Goal: Task Accomplishment & Management: Manage account settings

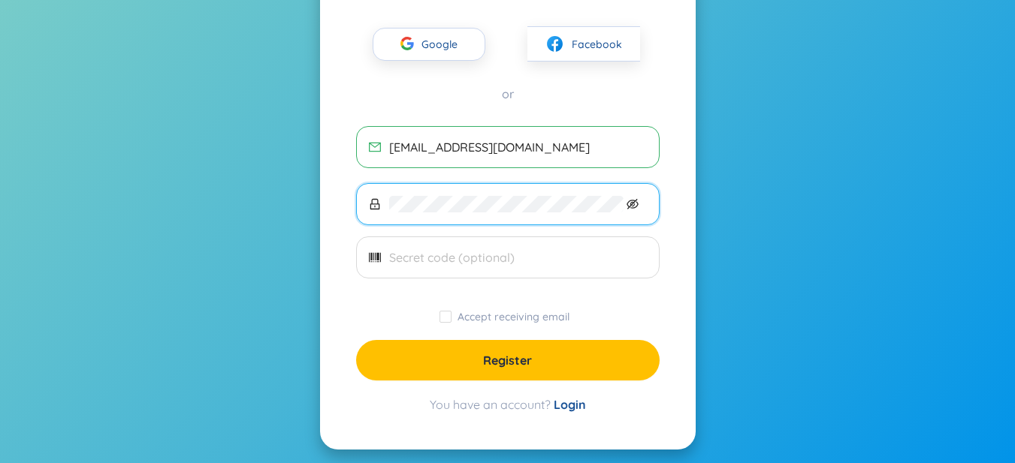
scroll to position [125, 0]
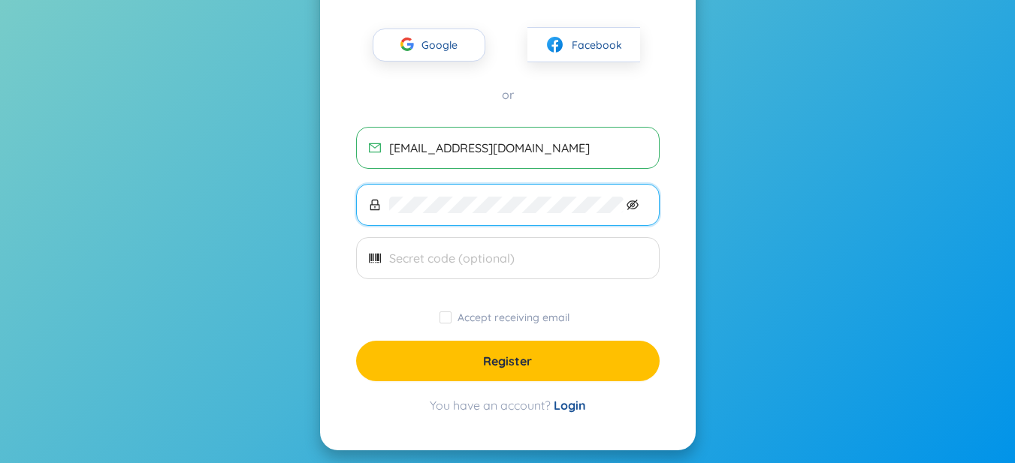
click at [636, 198] on span at bounding box center [507, 205] width 303 height 42
click at [632, 205] on icon "eye-invisible" at bounding box center [632, 205] width 12 height 12
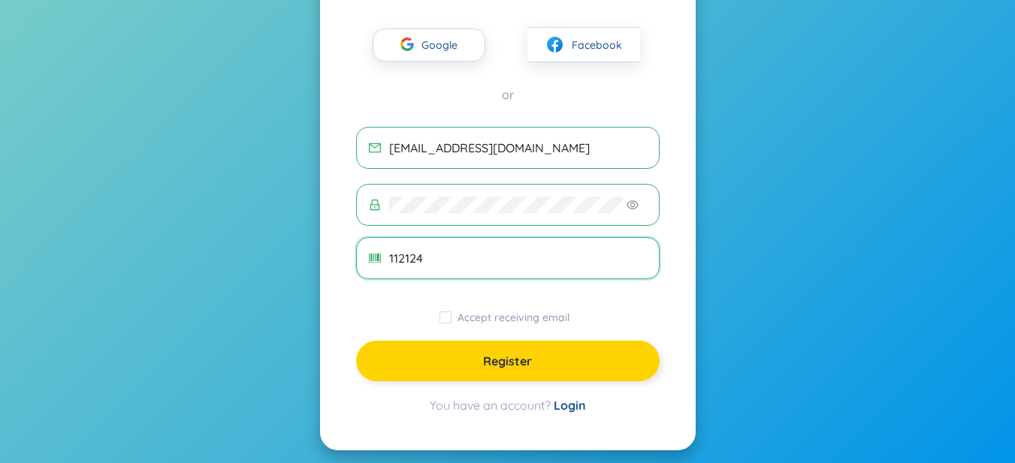
type input "112124"
click at [515, 352] on button "Register" at bounding box center [507, 361] width 303 height 41
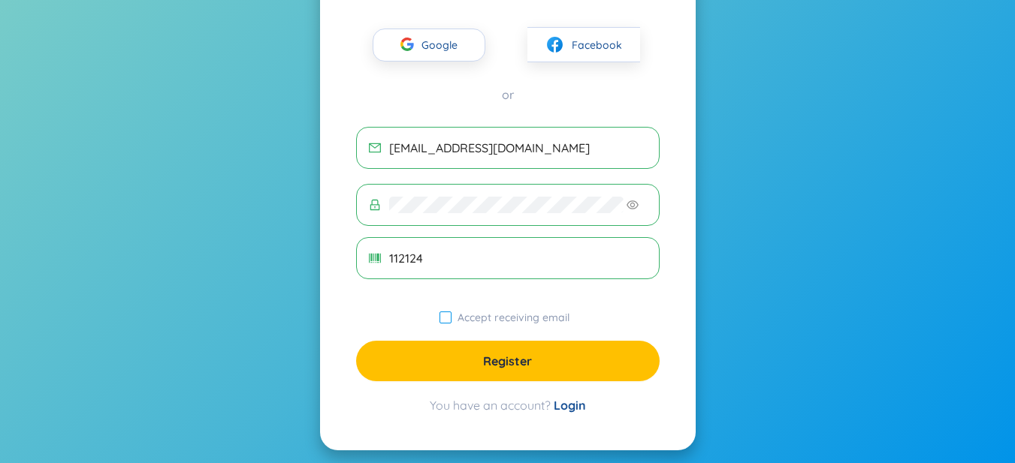
click at [518, 314] on span "Accept receiving email" at bounding box center [513, 318] width 124 height 14
click at [451, 314] on input "Accept receiving email" at bounding box center [445, 318] width 12 height 12
checkbox input "true"
click at [488, 357] on span "Register" at bounding box center [507, 361] width 49 height 17
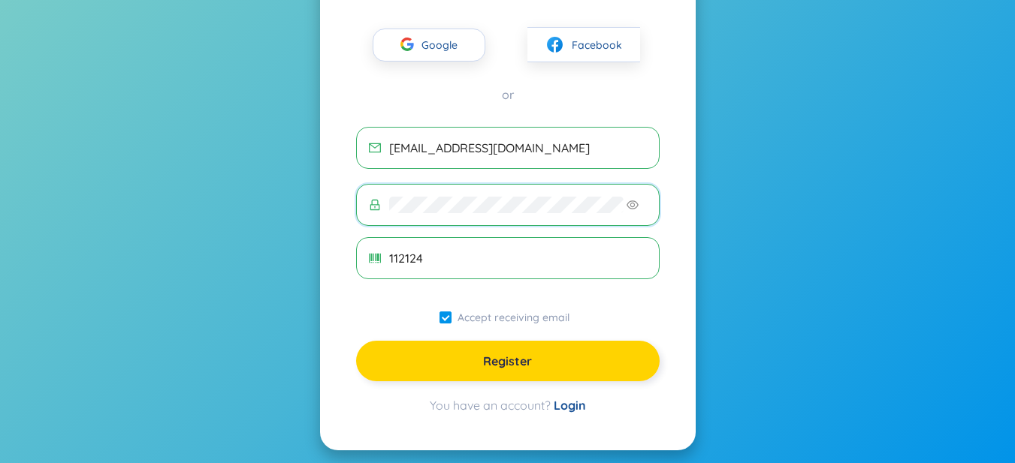
click at [538, 361] on button "Register" at bounding box center [507, 361] width 303 height 41
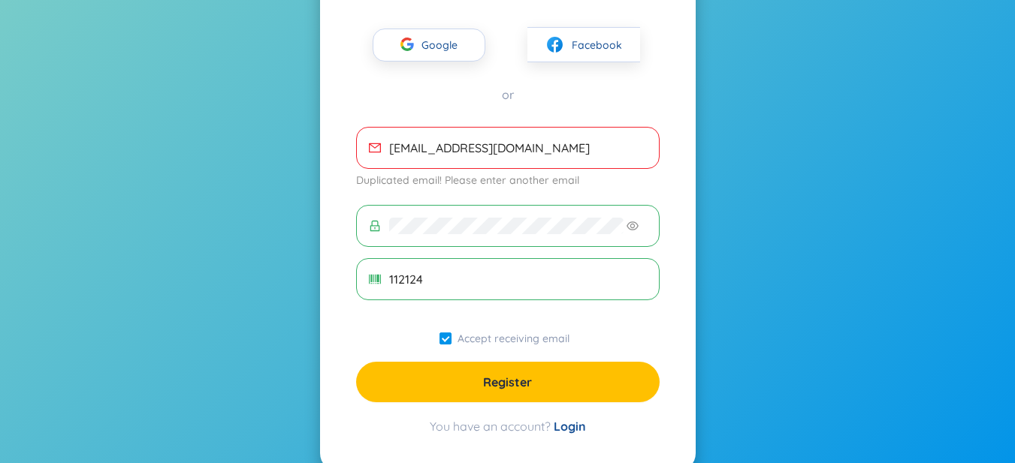
click at [502, 139] on span "dtth.thao0112@gmail.com" at bounding box center [507, 148] width 303 height 42
click at [542, 143] on input "dtth.thao0112@gmail.com" at bounding box center [518, 148] width 258 height 17
click at [575, 427] on link "Login" at bounding box center [570, 426] width 32 height 15
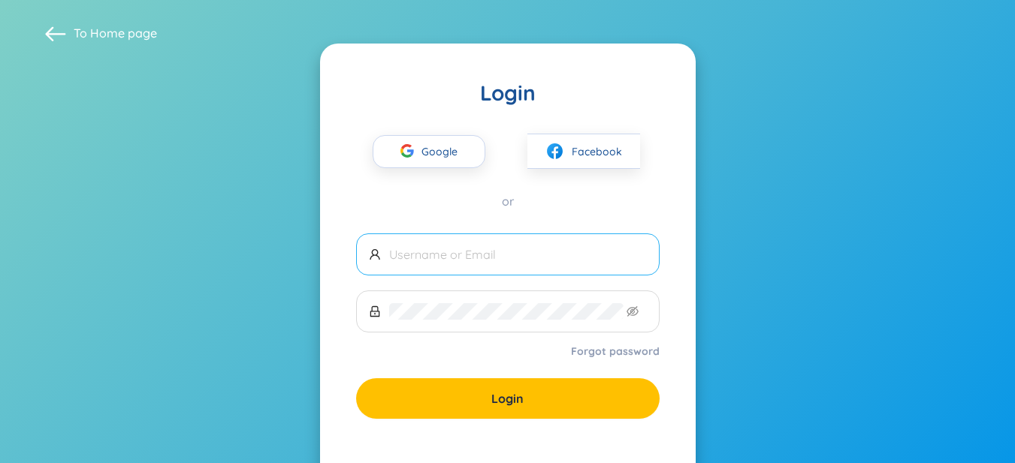
type input "dtth.thao0112@gmail.com"
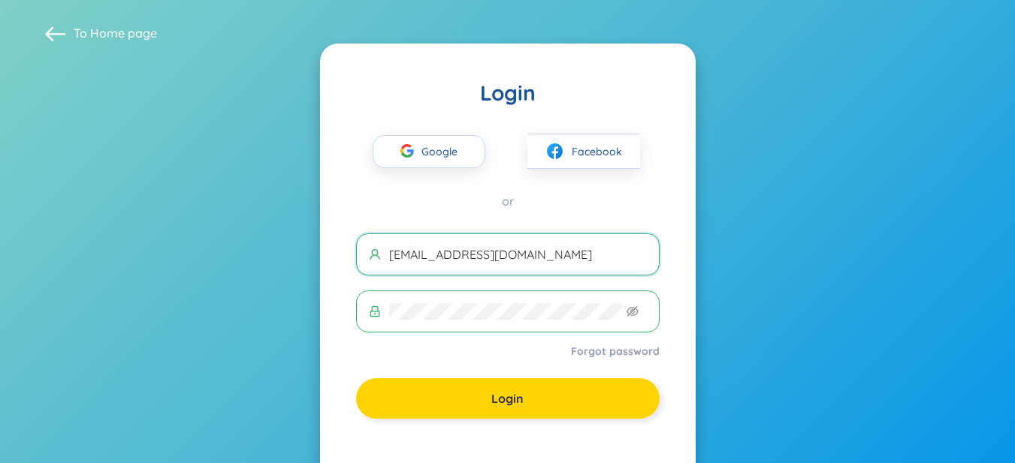
click at [483, 413] on button "Login" at bounding box center [507, 399] width 303 height 41
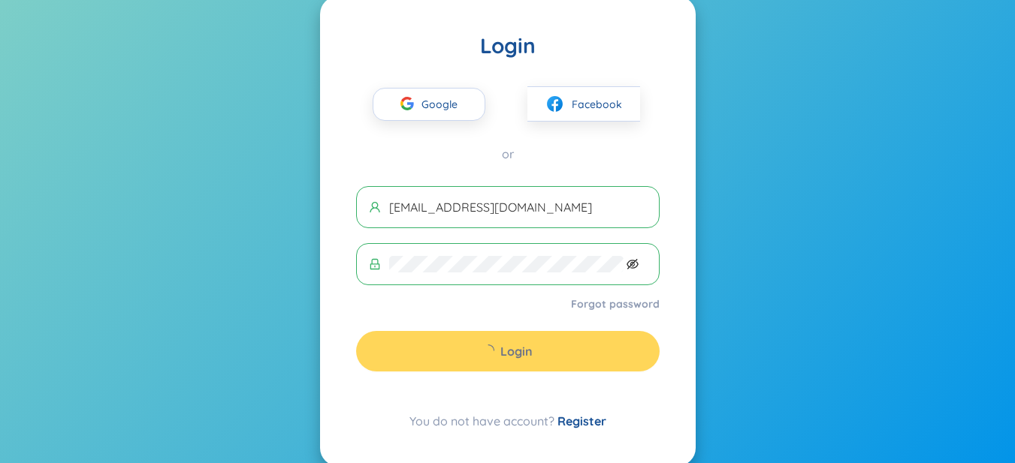
scroll to position [73, 0]
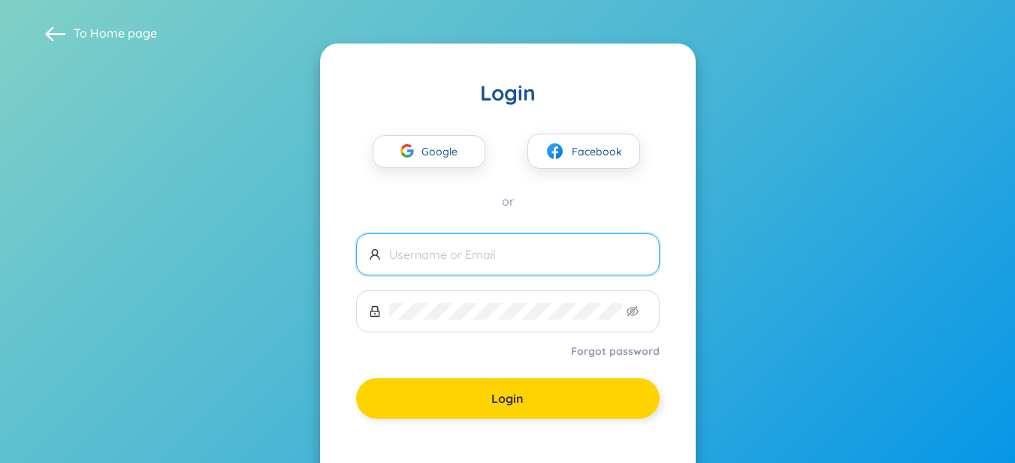
type input "dtth.thao0112@gmail.com"
click at [487, 383] on button "Login" at bounding box center [507, 399] width 303 height 41
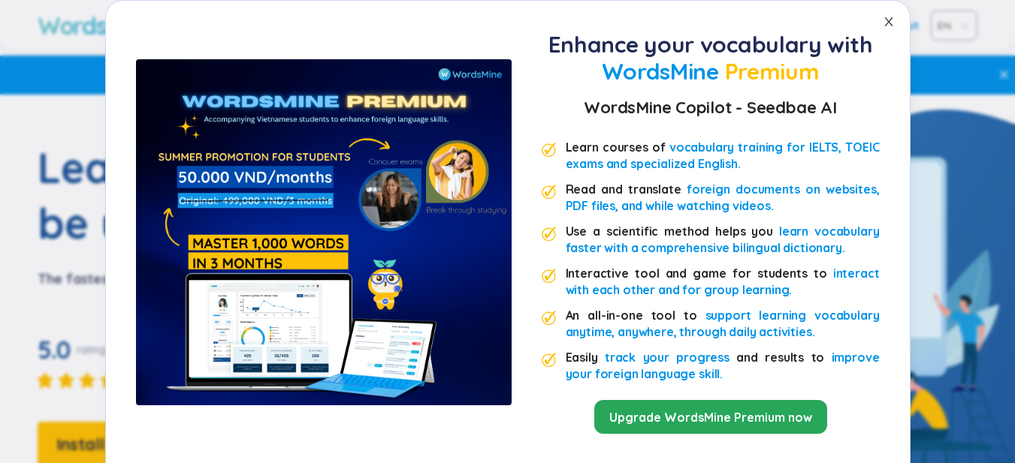
click at [883, 16] on icon "close" at bounding box center [889, 22] width 12 height 12
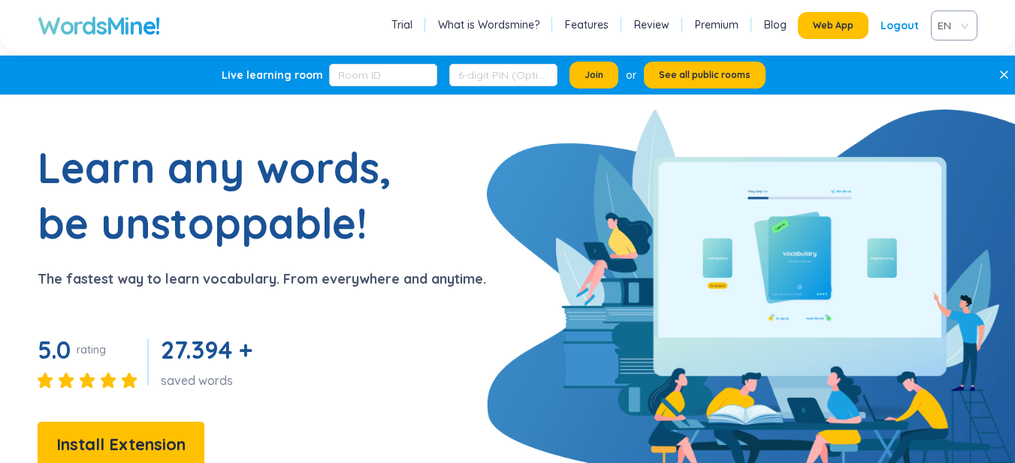
click at [905, 23] on div "Logout" at bounding box center [899, 25] width 38 height 27
